Goal: Task Accomplishment & Management: Manage account settings

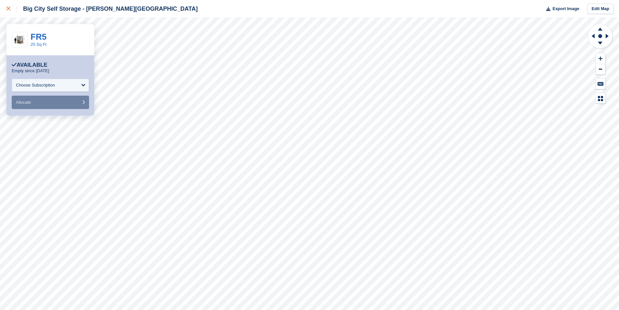
click at [7, 6] on div at bounding box center [11, 9] width 11 height 8
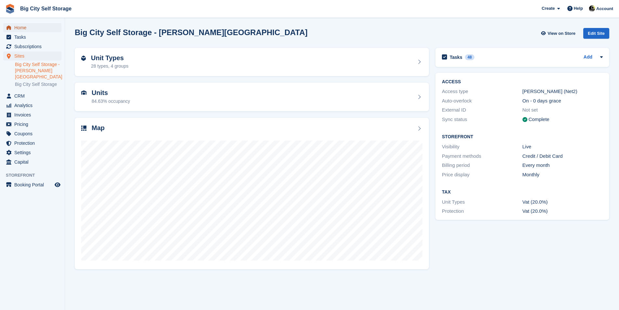
click at [33, 28] on span "Home" at bounding box center [33, 27] width 39 height 9
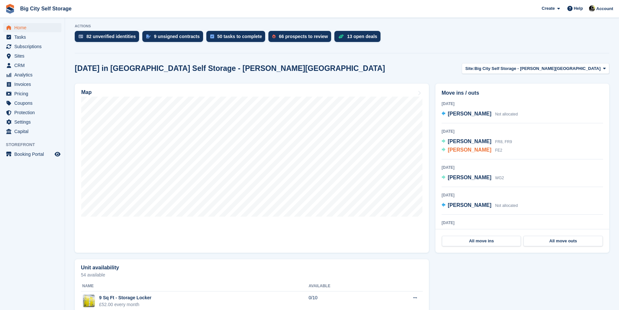
click at [468, 148] on span "Declan Mooney" at bounding box center [470, 150] width 44 height 6
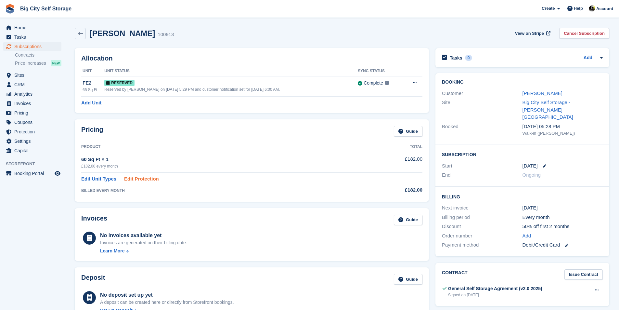
click at [148, 179] on link "Edit Protection" at bounding box center [141, 178] width 35 height 7
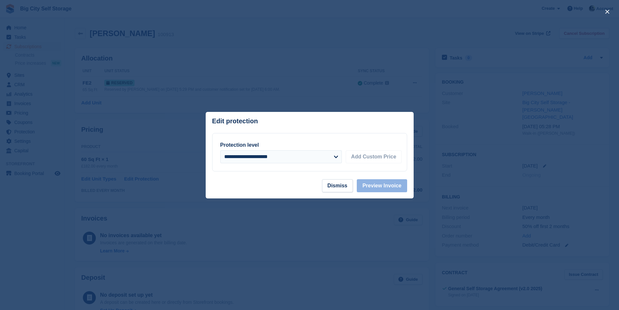
click at [312, 166] on div "**********" at bounding box center [309, 152] width 194 height 38
click at [312, 162] on select "**********" at bounding box center [281, 156] width 122 height 13
select select "*****"
click at [220, 150] on select "**********" at bounding box center [281, 156] width 122 height 13
click at [399, 182] on button "Preview Invoice" at bounding box center [382, 185] width 50 height 13
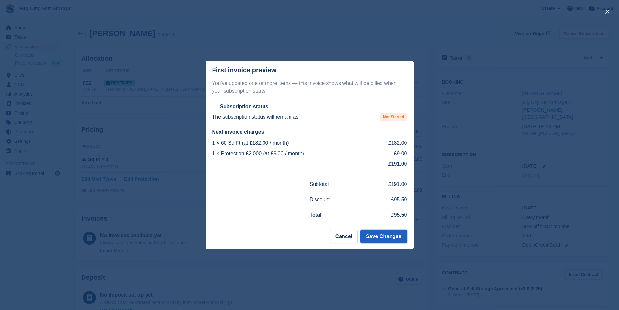
click at [400, 233] on button "Save Changes" at bounding box center [383, 236] width 46 height 13
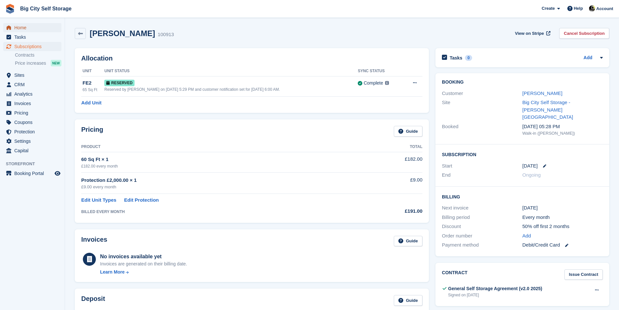
click at [35, 28] on span "Home" at bounding box center [33, 27] width 39 height 9
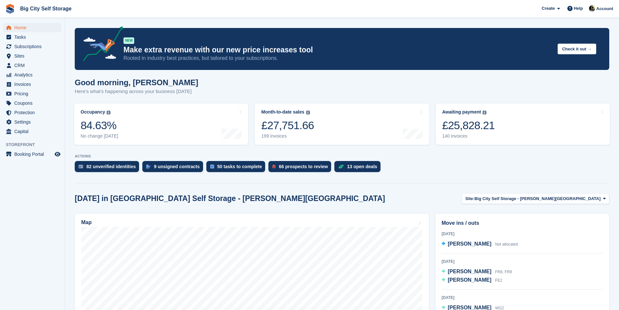
click at [395, 165] on div "82 unverified identities 9 unsigned contracts 50 tasks to complete 66 prospects…" at bounding box center [342, 168] width 534 height 14
click at [467, 269] on span "Steve Gosay" at bounding box center [470, 271] width 44 height 6
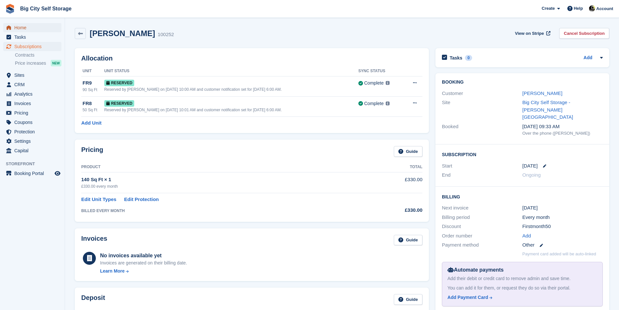
click at [30, 26] on span "Home" at bounding box center [33, 27] width 39 height 9
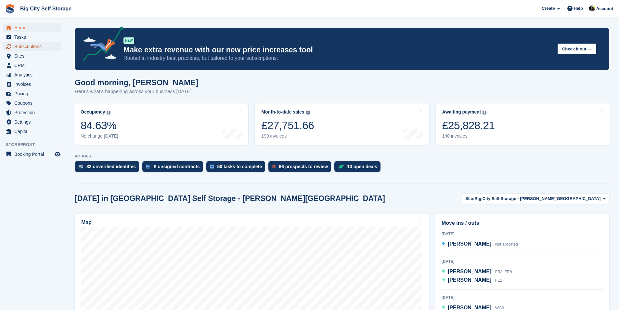
click at [42, 46] on span "Subscriptions" at bounding box center [33, 46] width 39 height 9
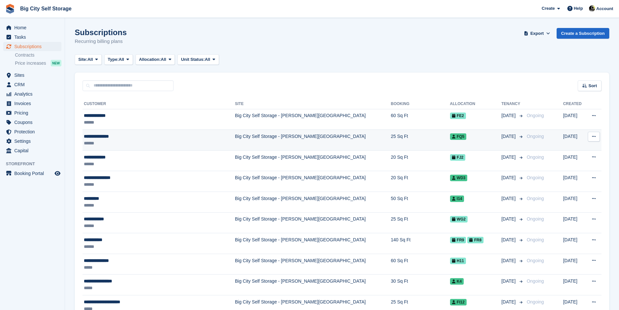
click at [198, 148] on td "**********" at bounding box center [159, 140] width 152 height 21
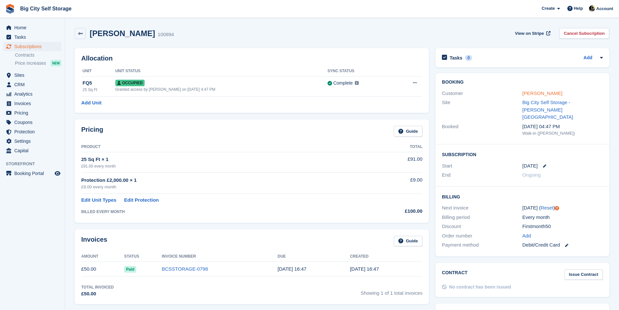
click at [554, 94] on link "[PERSON_NAME]" at bounding box center [542, 93] width 40 height 6
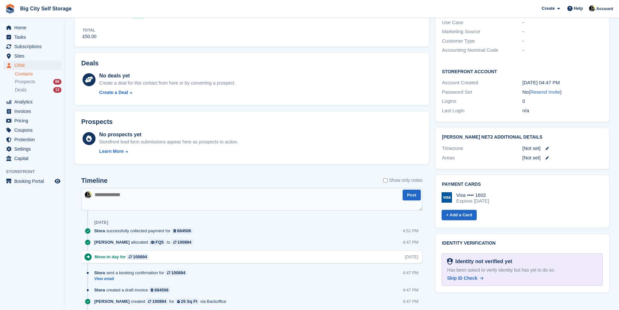
scroll to position [182, 0]
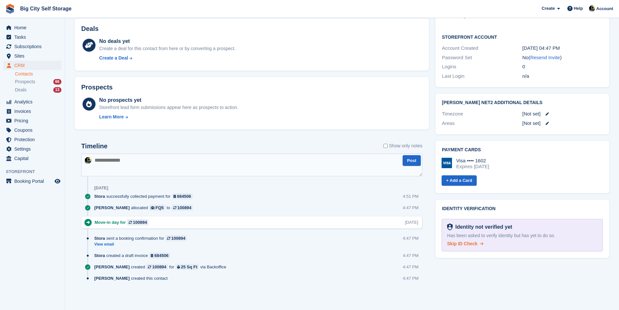
click at [469, 240] on link "Skip ID Check" at bounding box center [465, 243] width 36 height 7
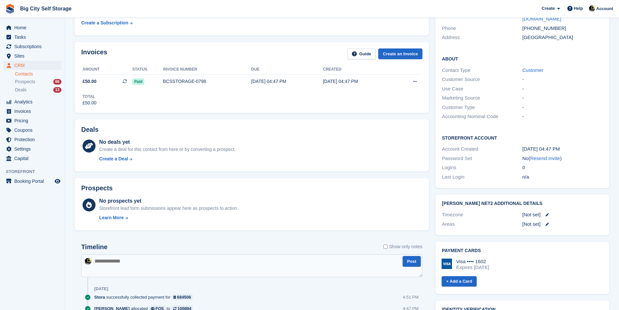
scroll to position [0, 0]
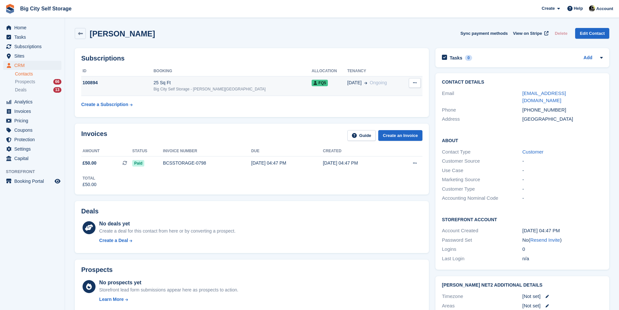
click at [210, 89] on div "Big City Self Storage - [PERSON_NAME][GEOGRAPHIC_DATA]" at bounding box center [232, 89] width 158 height 6
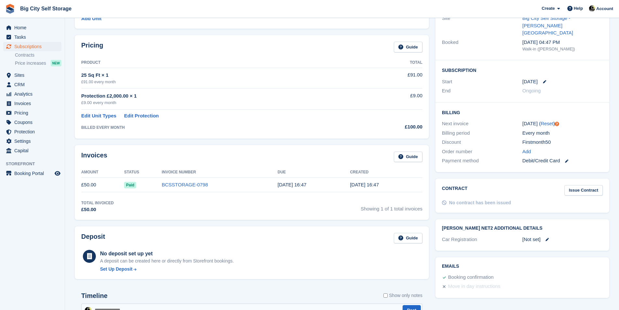
scroll to position [222, 0]
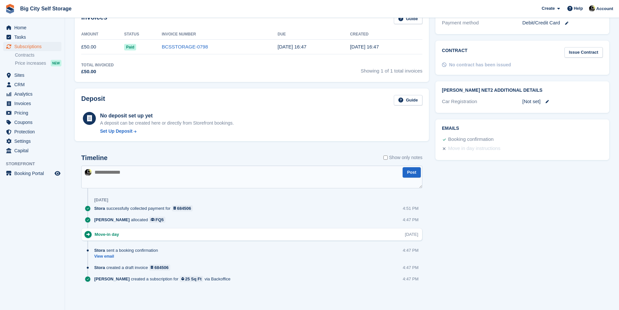
click at [215, 168] on textarea at bounding box center [251, 176] width 341 height 23
type textarea "**********"
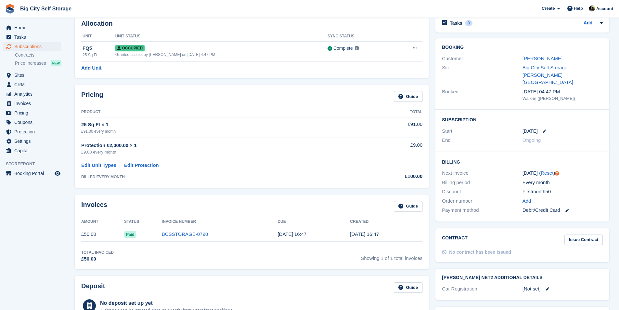
scroll to position [0, 0]
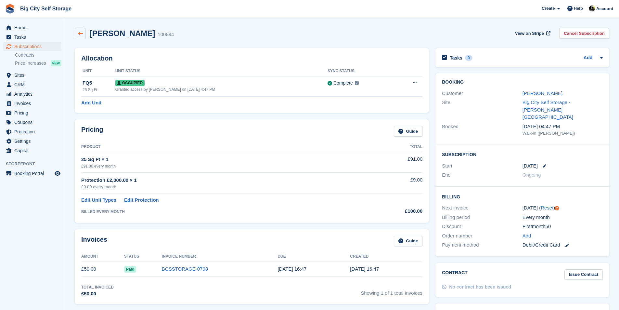
click at [82, 34] on icon at bounding box center [80, 33] width 5 height 5
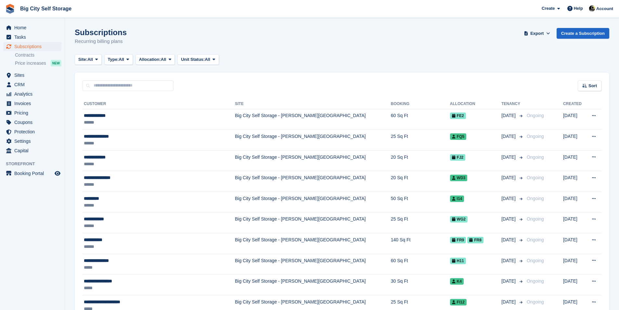
drag, startPoint x: 82, startPoint y: 34, endPoint x: 364, endPoint y: 51, distance: 282.6
click at [364, 51] on div "Subscriptions Recurring billing plans Export Export Subscriptions Export a CSV …" at bounding box center [342, 40] width 534 height 25
click at [463, 115] on div "FE2" at bounding box center [475, 115] width 51 height 7
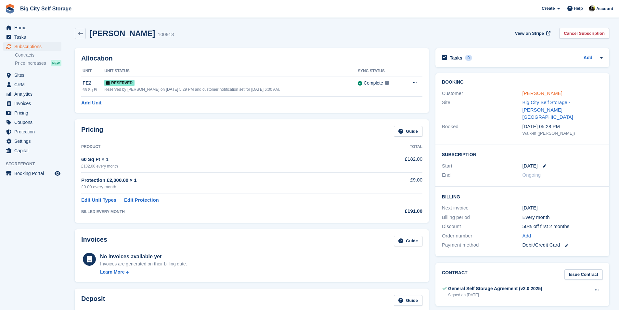
click at [535, 96] on link "[PERSON_NAME]" at bounding box center [542, 93] width 40 height 6
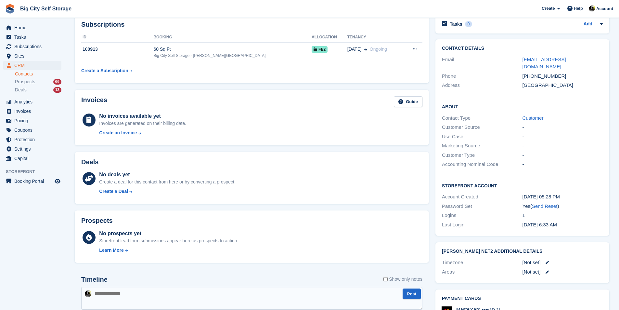
scroll to position [227, 0]
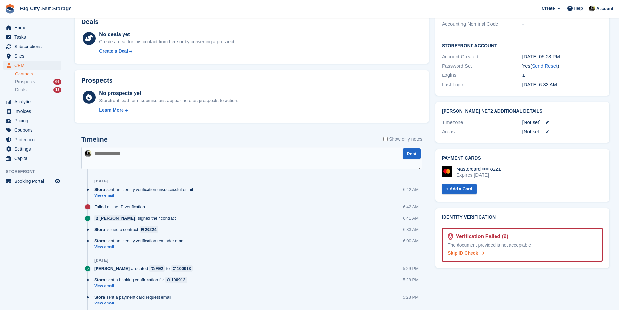
click at [473, 250] on span "Skip ID Check" at bounding box center [463, 252] width 30 height 5
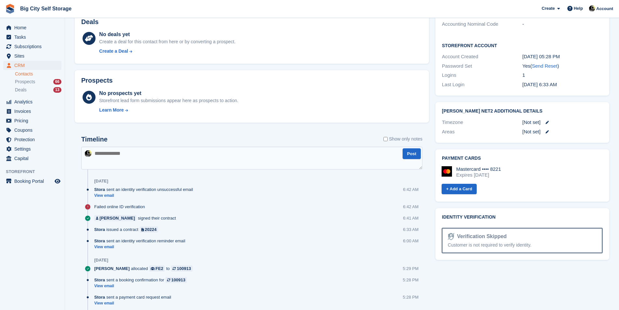
click at [296, 157] on textarea at bounding box center [251, 158] width 341 height 23
type textarea "**********"
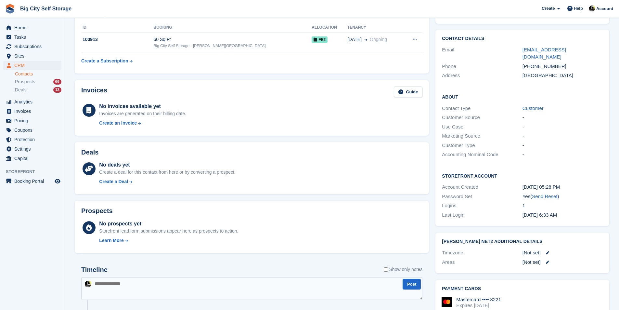
scroll to position [0, 0]
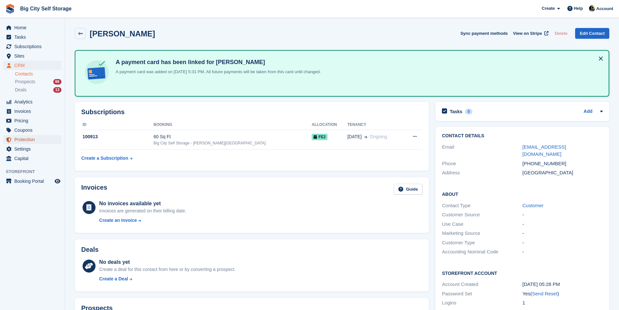
click at [40, 139] on span "Protection" at bounding box center [33, 139] width 39 height 9
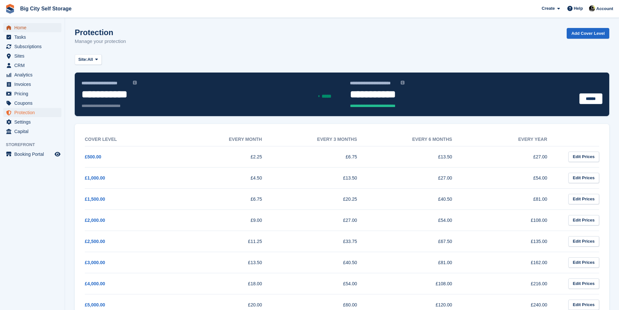
click at [9, 24] on span "menu" at bounding box center [9, 28] width 8 height 8
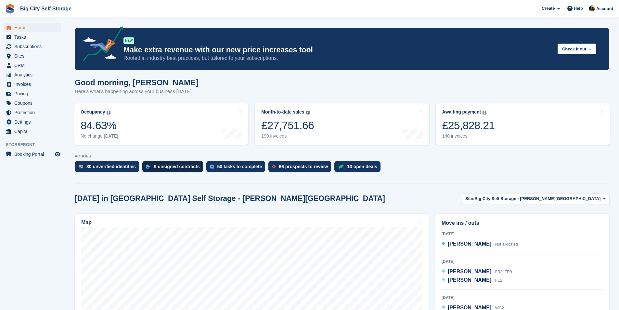
click at [174, 169] on div "9 unsigned contracts" at bounding box center [177, 166] width 46 height 5
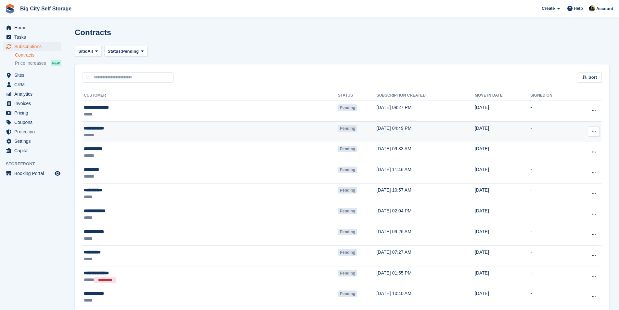
click at [174, 135] on div "******" at bounding box center [147, 135] width 126 height 7
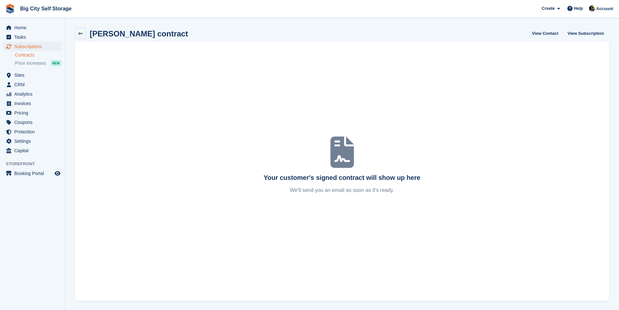
click at [35, 32] on ul "Home" at bounding box center [32, 27] width 65 height 9
click at [35, 29] on span "Home" at bounding box center [33, 27] width 39 height 9
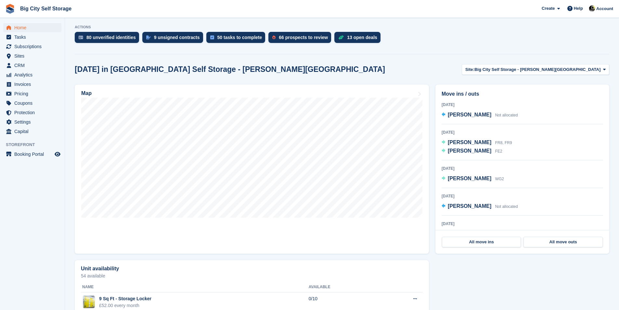
scroll to position [130, 0]
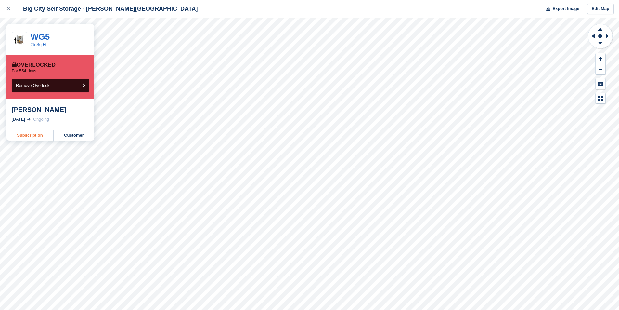
click at [28, 135] on link "Subscription" at bounding box center [29, 135] width 47 height 10
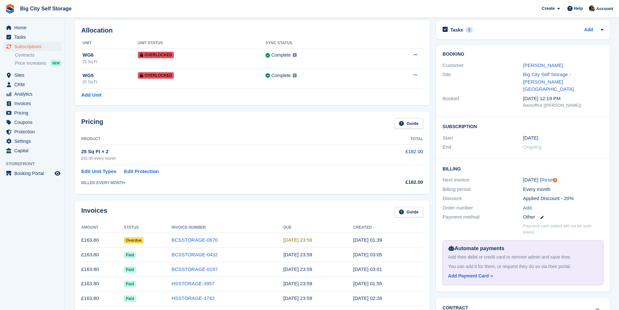
scroll to position [65, 0]
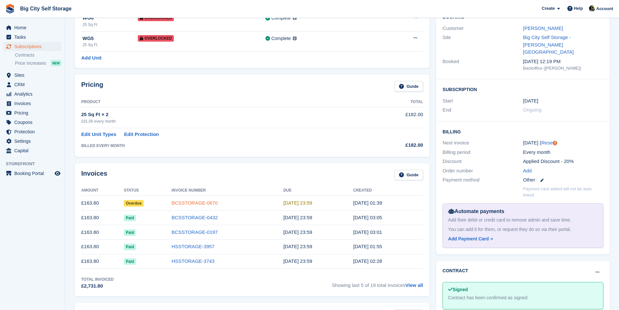
click at [211, 202] on link "BCSSTORAGE-0670" at bounding box center [195, 203] width 46 height 6
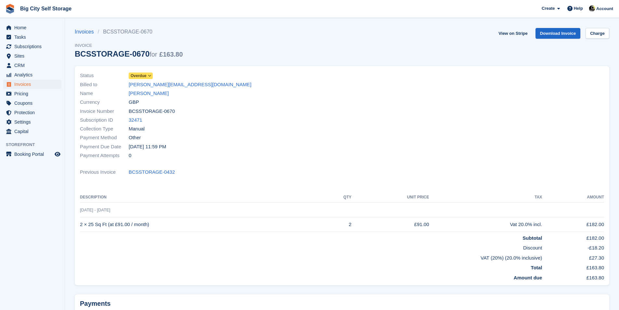
click at [141, 73] on span "Overdue" at bounding box center [139, 76] width 16 height 6
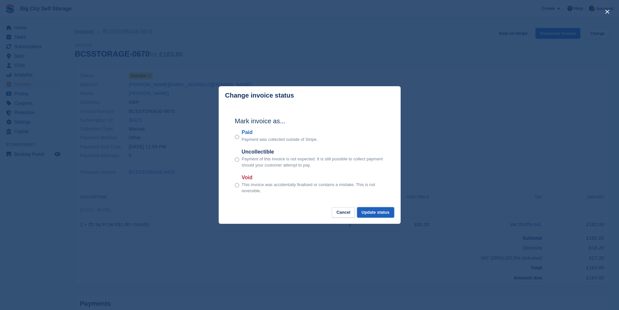
drag, startPoint x: 381, startPoint y: 214, endPoint x: 380, endPoint y: 208, distance: 5.6
click at [380, 214] on button "Update status" at bounding box center [375, 212] width 37 height 11
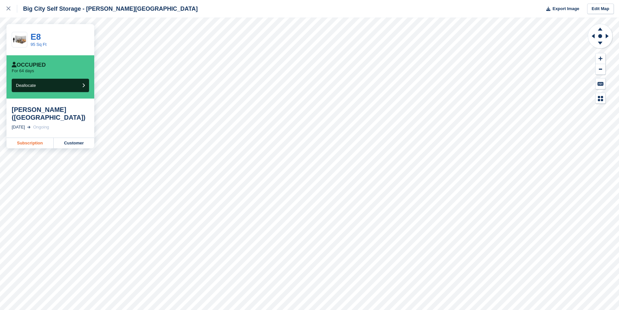
click at [42, 144] on link "Subscription" at bounding box center [29, 143] width 47 height 10
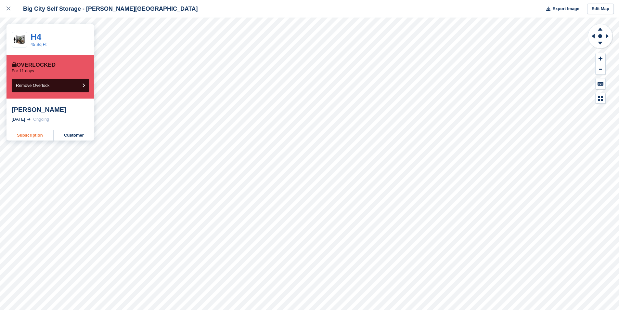
click at [37, 134] on link "Subscription" at bounding box center [29, 135] width 47 height 10
click at [42, 136] on link "Subscription" at bounding box center [29, 135] width 47 height 10
click at [44, 136] on link "Subscription" at bounding box center [29, 135] width 47 height 10
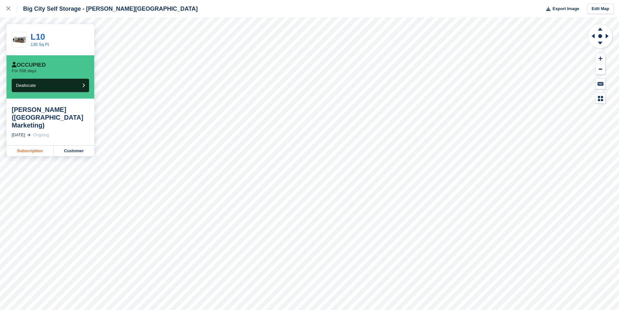
click at [42, 146] on link "Subscription" at bounding box center [29, 151] width 47 height 10
click at [2, 7] on link at bounding box center [8, 9] width 17 height 18
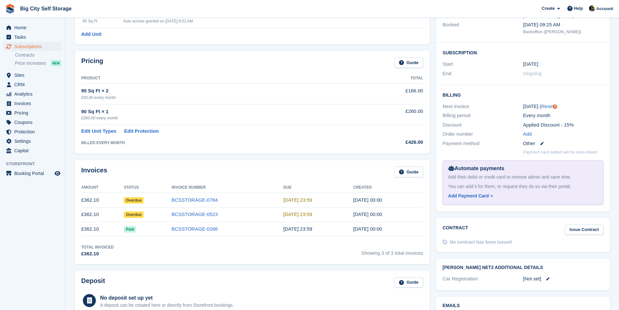
scroll to position [162, 0]
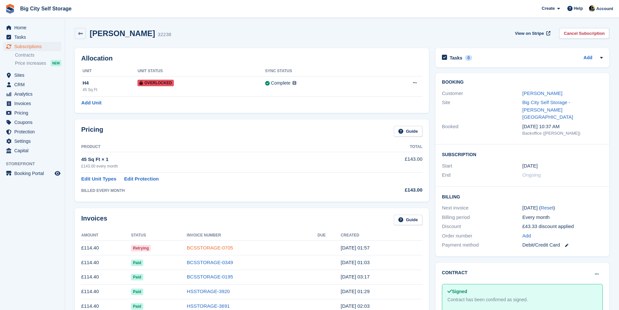
click at [220, 249] on link "BCSSTORAGE-0705" at bounding box center [210, 248] width 46 height 6
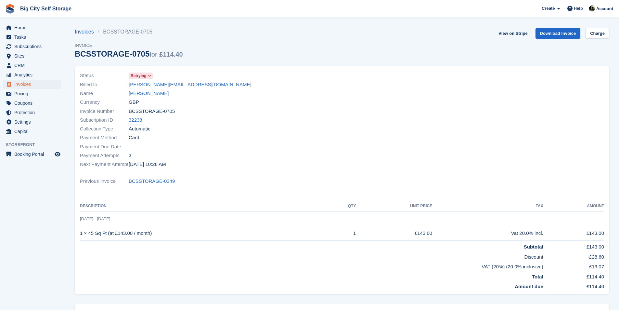
click at [148, 77] on span at bounding box center [149, 75] width 5 height 5
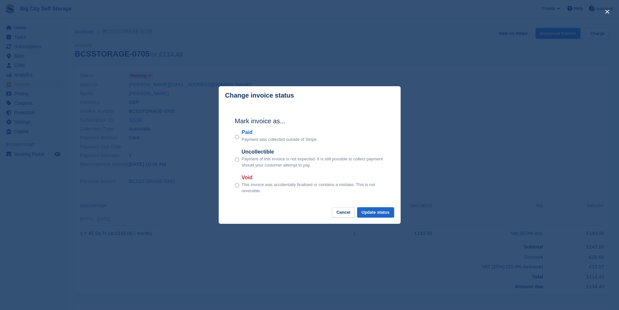
click at [416, 50] on div "close" at bounding box center [309, 155] width 619 height 310
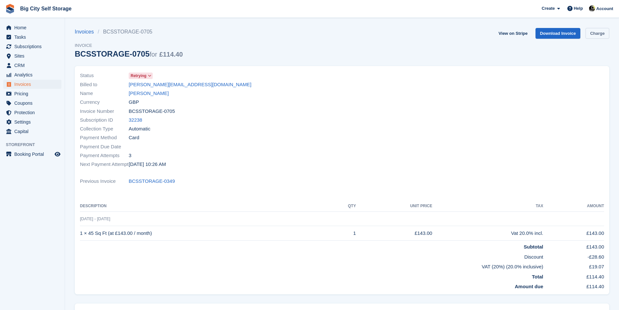
click at [604, 31] on link "Charge" at bounding box center [597, 33] width 24 height 11
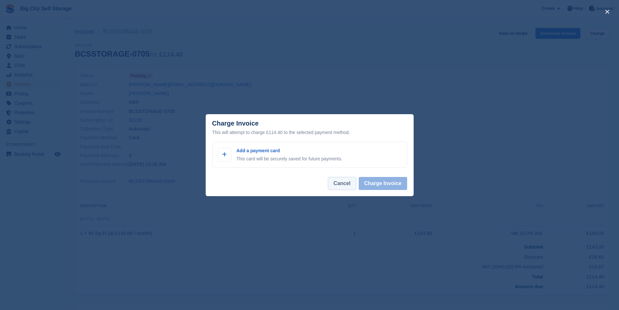
click at [349, 187] on button "Cancel" at bounding box center [342, 183] width 28 height 13
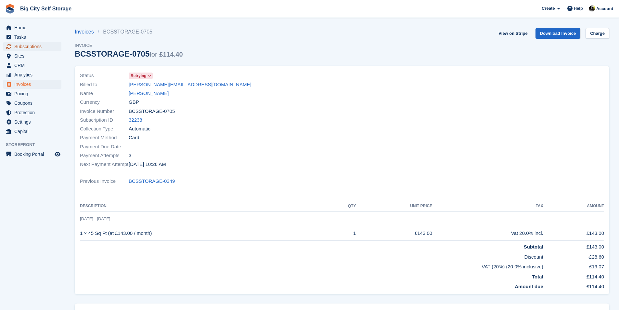
click at [35, 46] on span "Subscriptions" at bounding box center [33, 46] width 39 height 9
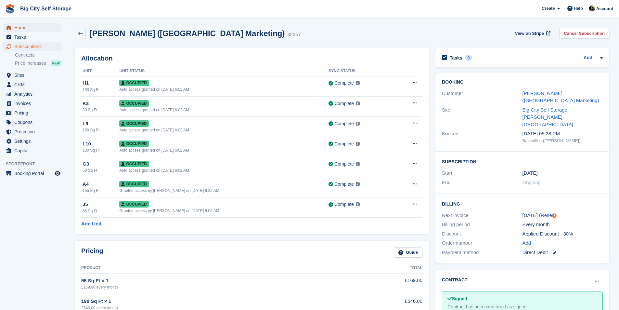
click at [19, 26] on span "Home" at bounding box center [33, 27] width 39 height 9
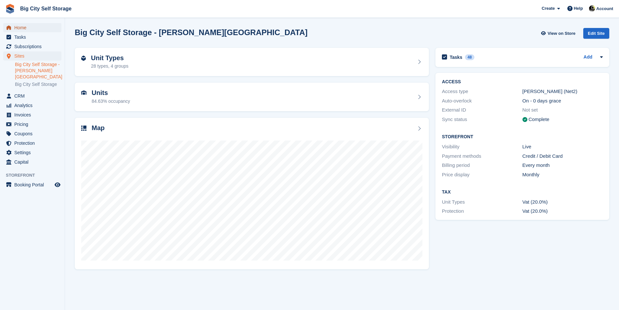
click at [21, 27] on span "Home" at bounding box center [33, 27] width 39 height 9
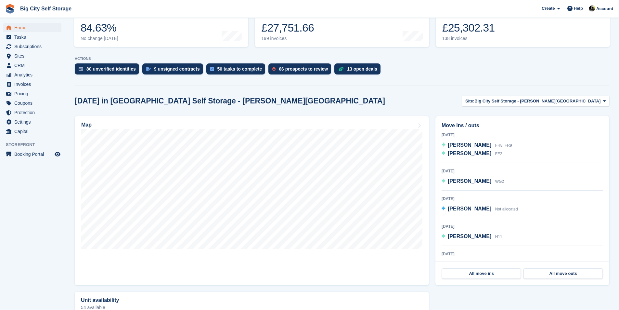
scroll to position [41, 0]
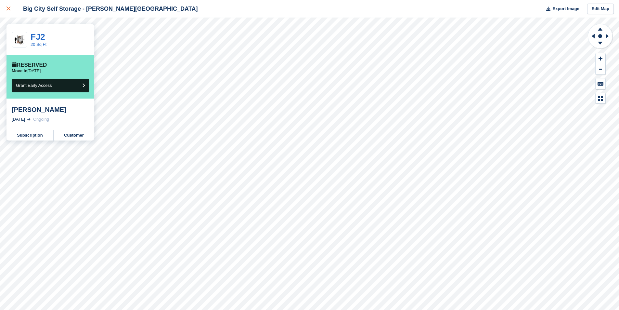
click at [8, 11] on div at bounding box center [11, 9] width 11 height 8
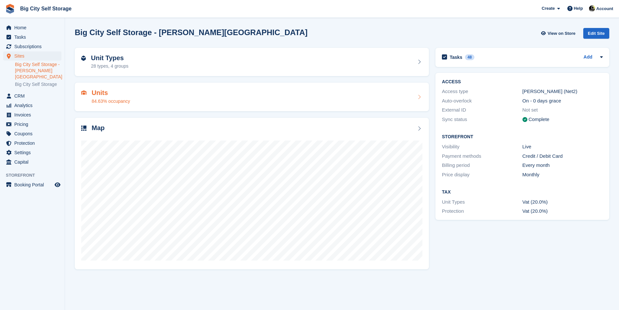
click at [226, 108] on div "Units 84.63% occupancy" at bounding box center [252, 97] width 354 height 29
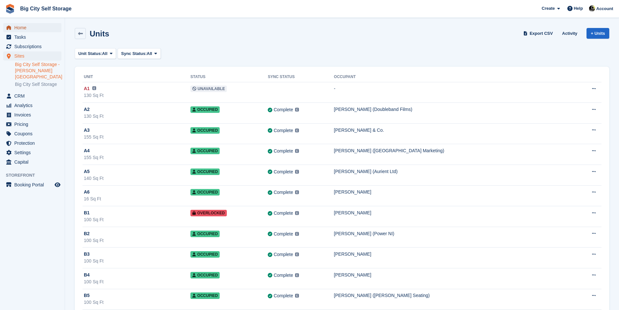
click at [26, 27] on span "Home" at bounding box center [33, 27] width 39 height 9
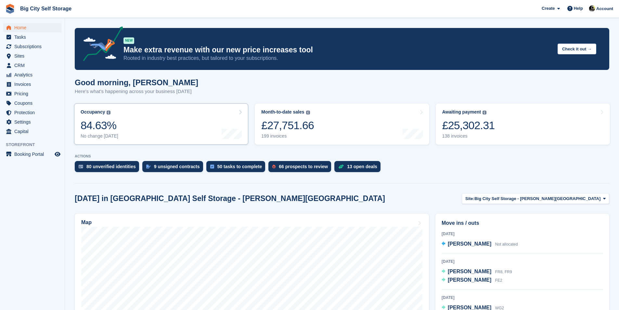
click at [188, 122] on link "Occupancy The percentage of all currently allocated units in terms of area. Inc…" at bounding box center [161, 123] width 174 height 41
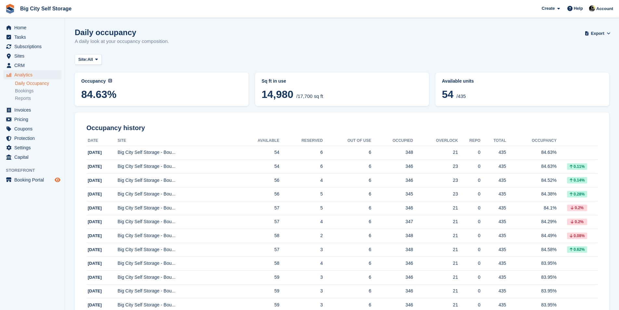
click at [59, 181] on icon "Preview store" at bounding box center [58, 179] width 6 height 5
